Goal: Transaction & Acquisition: Purchase product/service

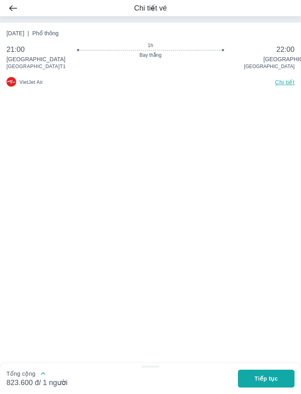
click at [253, 379] on button "Tiếp tục" at bounding box center [266, 379] width 57 height 18
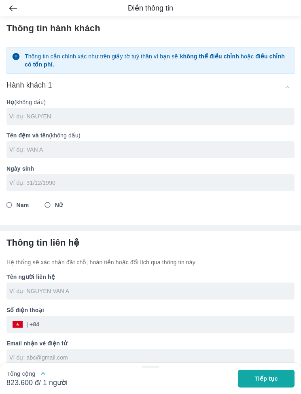
scroll to position [21, 0]
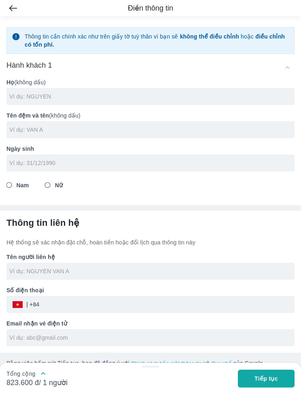
click at [36, 92] on input "text" at bounding box center [152, 96] width 286 height 8
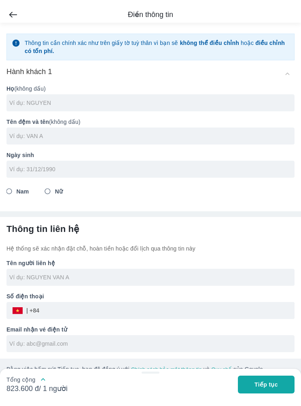
scroll to position [8, 0]
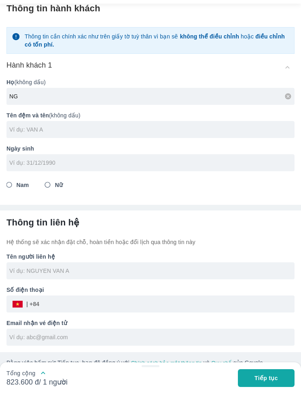
type input "N"
type input "BUI"
click at [29, 138] on input "text" at bounding box center [152, 142] width 286 height 8
click at [36, 171] on input "tel" at bounding box center [148, 175] width 278 height 8
click at [33, 138] on input "[PERSON_NAME]" at bounding box center [152, 142] width 286 height 8
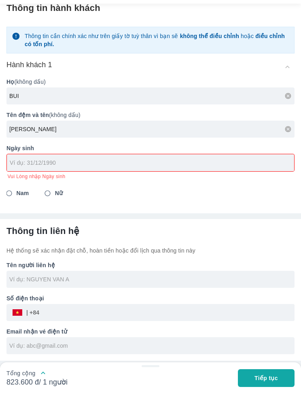
type input "[PERSON_NAME]"
click at [22, 171] on input "tel" at bounding box center [148, 175] width 277 height 8
type input "1"
type input "[DATE]"
click at [51, 199] on input "Nữ" at bounding box center [48, 206] width 15 height 15
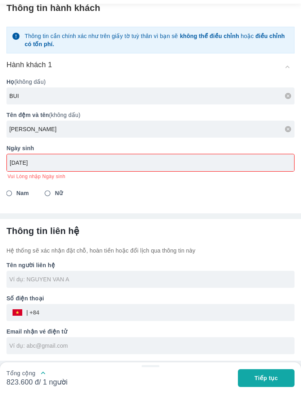
radio input "true"
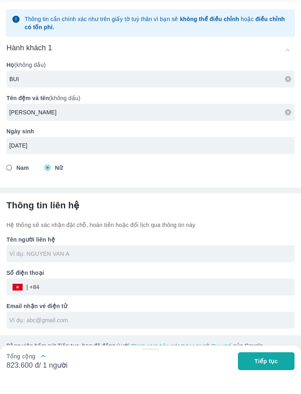
type input "[PERSON_NAME]"
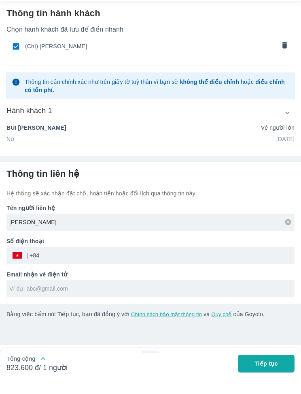
scroll to position [0, 0]
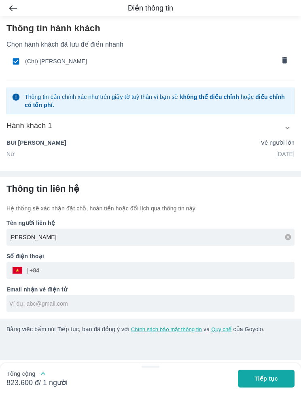
click at [253, 381] on button "Tiếp tục" at bounding box center [266, 379] width 57 height 18
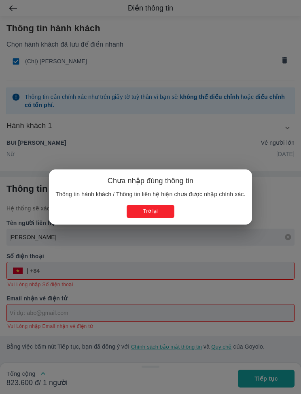
click at [140, 213] on button "Trở lại" at bounding box center [150, 211] width 47 height 13
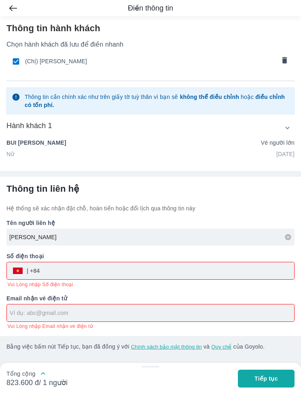
click at [50, 266] on input "tel" at bounding box center [167, 270] width 255 height 19
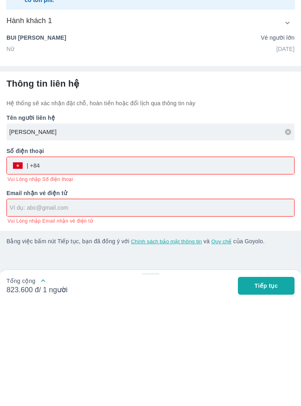
click at [64, 261] on input "tel" at bounding box center [167, 270] width 255 height 19
click at [56, 261] on input "tel" at bounding box center [167, 270] width 255 height 19
type input "0899426816"
click at [37, 309] on input "text" at bounding box center [152, 313] width 285 height 8
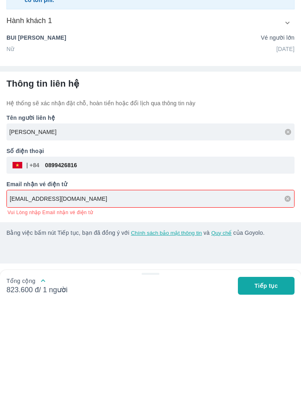
type input "[EMAIL_ADDRESS][DOMAIN_NAME]"
click at [28, 348] on div at bounding box center [150, 358] width 301 height 20
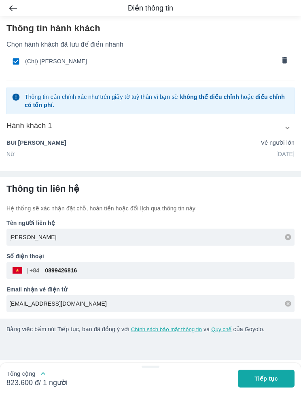
click at [262, 386] on button "Tiếp tục" at bounding box center [266, 379] width 57 height 18
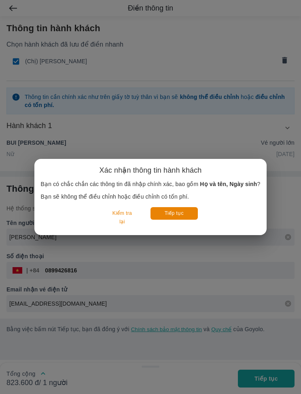
click at [173, 216] on button "Tiếp tục" at bounding box center [174, 213] width 47 height 13
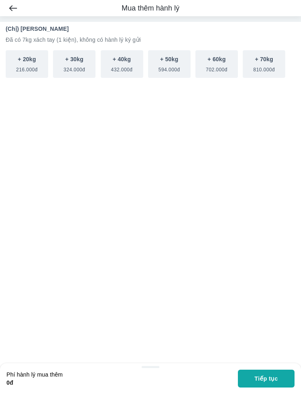
click at [251, 387] on button "Tiếp tục" at bounding box center [266, 379] width 57 height 18
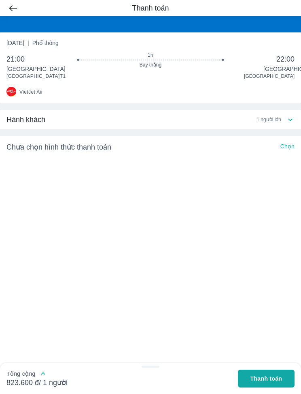
click at [256, 380] on div "Tổng cộng 823.600 đ/ 1 người [DEMOGRAPHIC_DATA] toán" at bounding box center [150, 378] width 288 height 18
click at [256, 379] on div "Tổng cộng 823.600 đ/ 1 người [DEMOGRAPHIC_DATA] toán" at bounding box center [150, 378] width 288 height 18
click at [293, 152] on p "Chọn" at bounding box center [288, 147] width 14 height 10
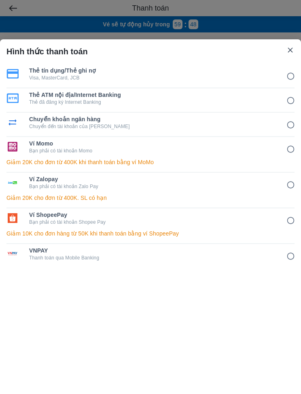
click at [43, 79] on p "Visa, MasterCard, JCB" at bounding box center [152, 78] width 246 height 6
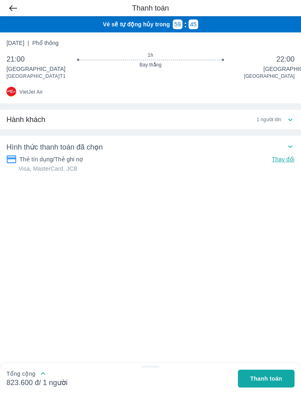
click at [248, 386] on button "Thanh toán" at bounding box center [266, 379] width 57 height 18
